Goal: Task Accomplishment & Management: Manage account settings

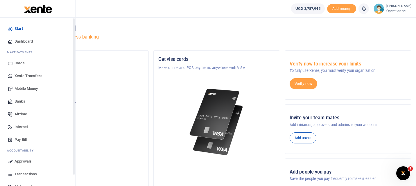
click at [17, 42] on span "Dashboard" at bounding box center [24, 42] width 18 height 6
click at [29, 40] on span "Dashboard" at bounding box center [24, 42] width 18 height 6
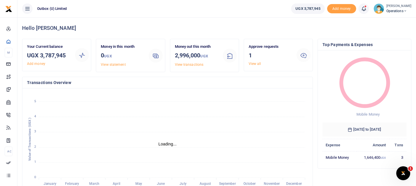
scroll to position [0, 0]
click at [253, 62] on link "View all" at bounding box center [254, 64] width 12 height 4
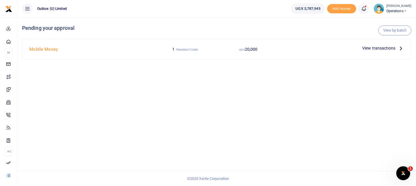
click at [376, 47] on span "View transactions" at bounding box center [378, 48] width 33 height 6
